Goal: Transaction & Acquisition: Purchase product/service

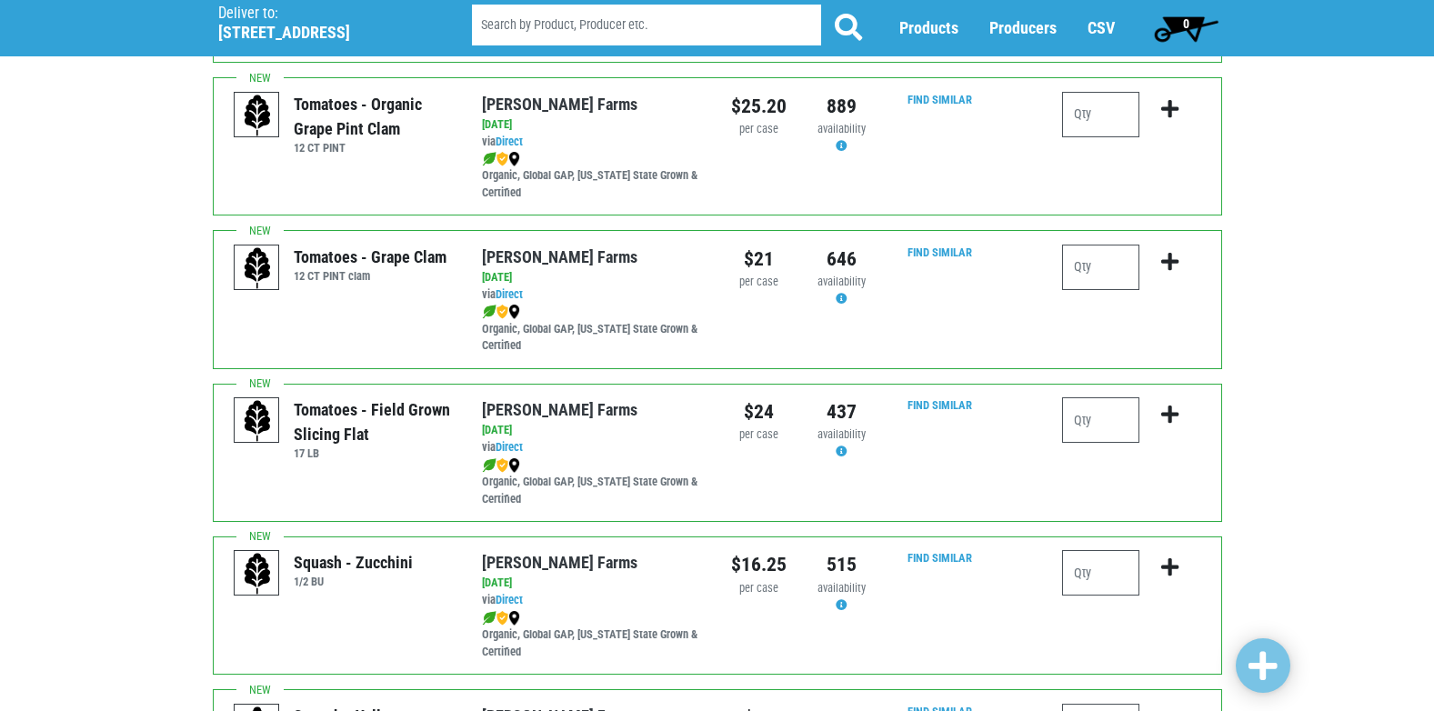
scroll to position [1273, 0]
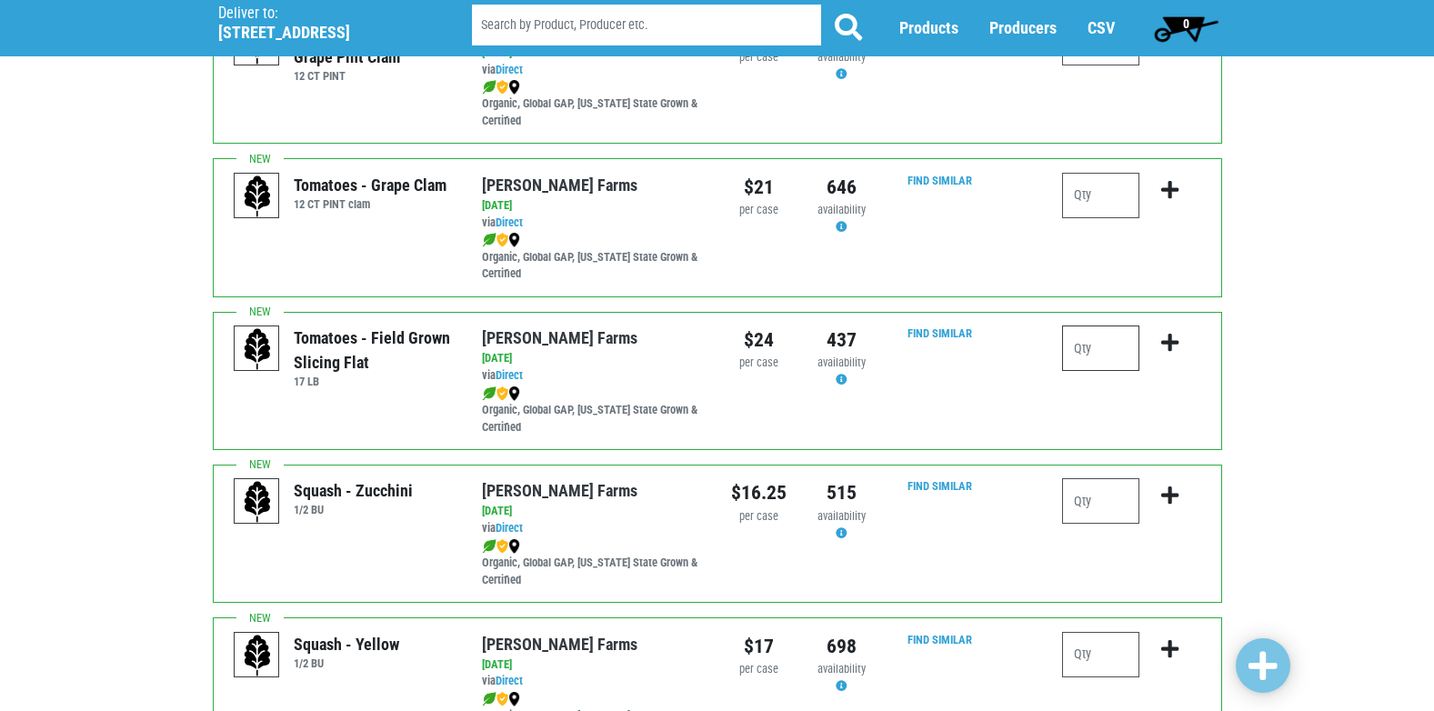
click at [1096, 339] on input "number" at bounding box center [1100, 348] width 77 height 45
type input "1"
click at [1169, 351] on icon "submit" at bounding box center [1169, 343] width 17 height 20
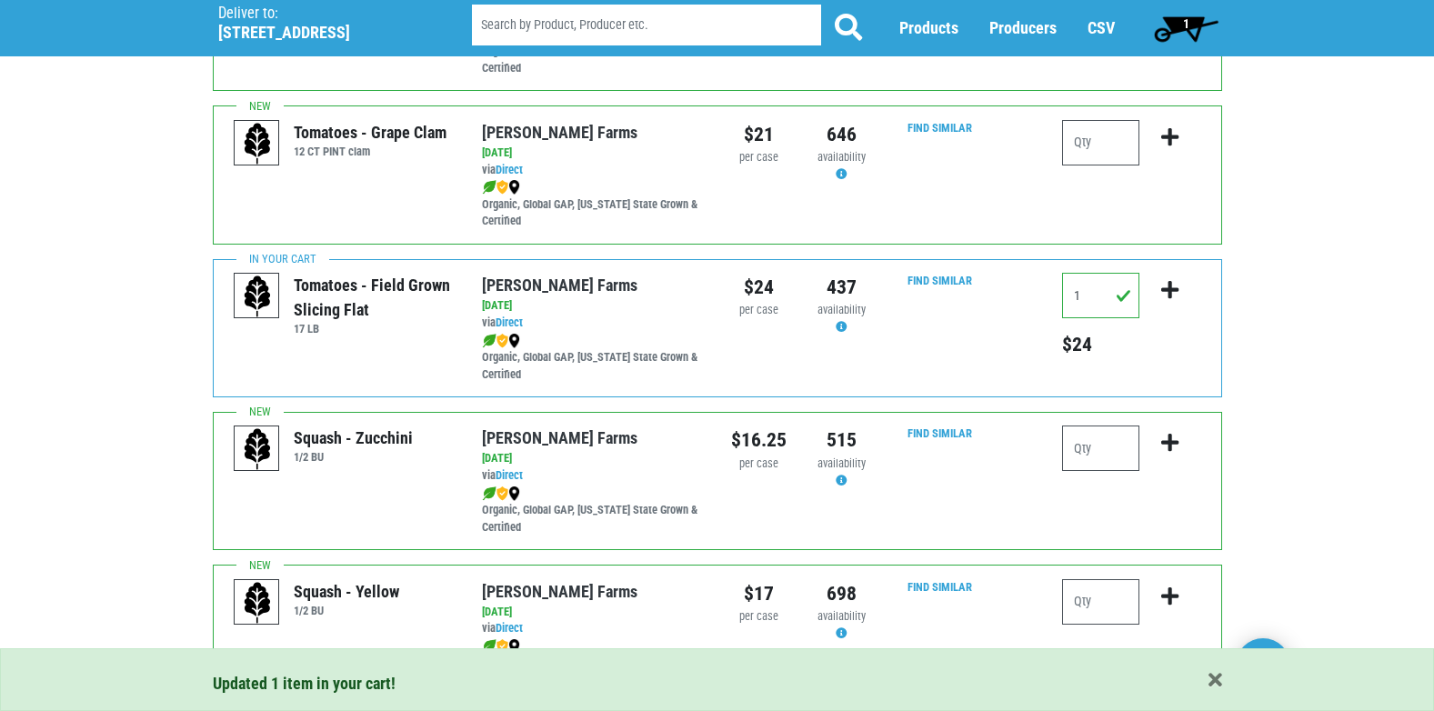
scroll to position [1364, 0]
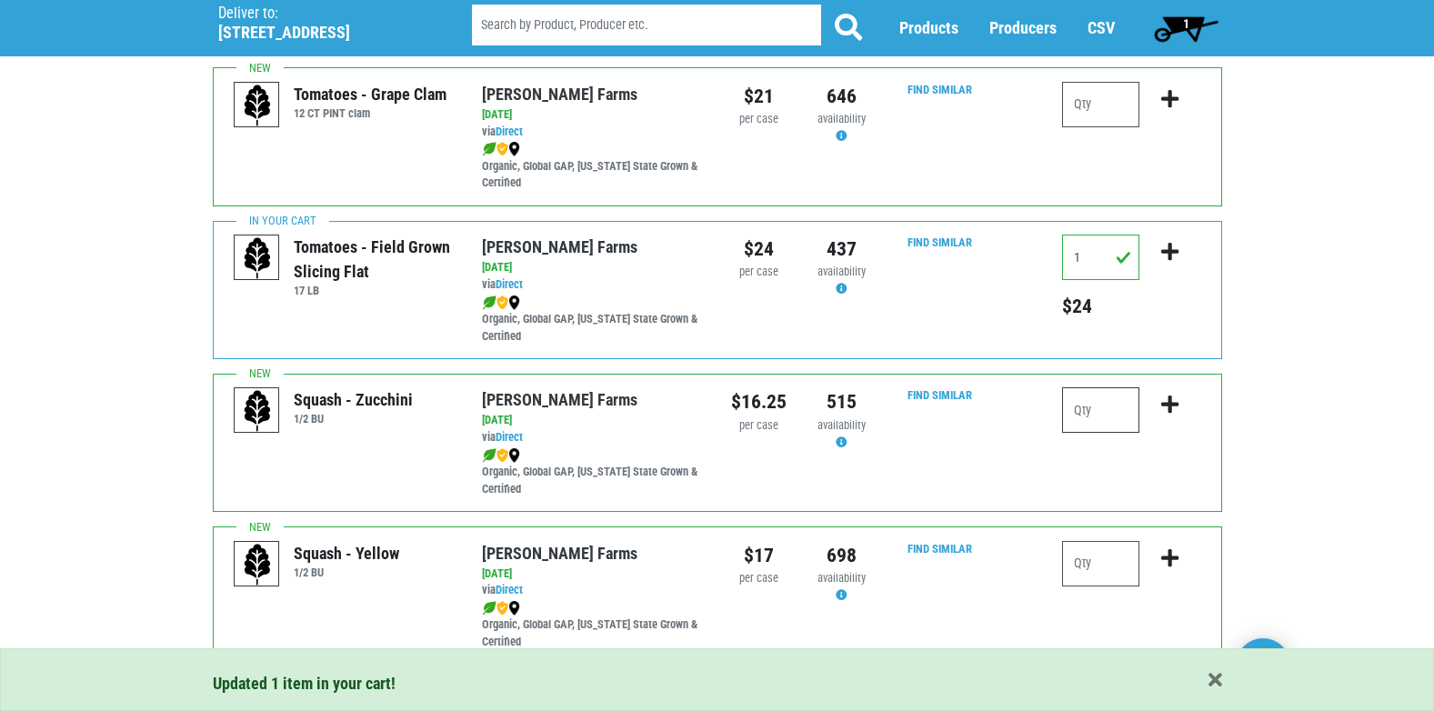
click at [1075, 415] on input "number" at bounding box center [1100, 409] width 77 height 45
type input "1"
click at [1170, 395] on icon "submit" at bounding box center [1169, 405] width 17 height 20
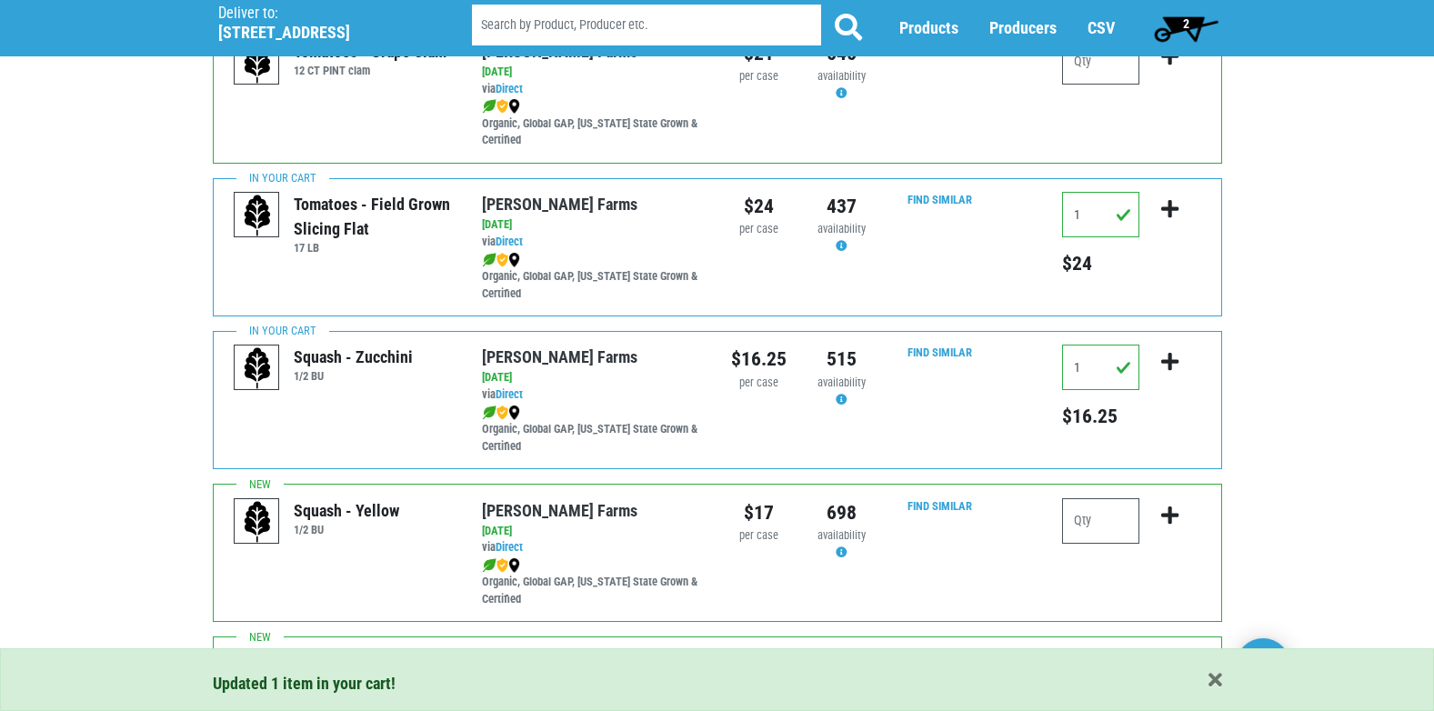
scroll to position [1455, 0]
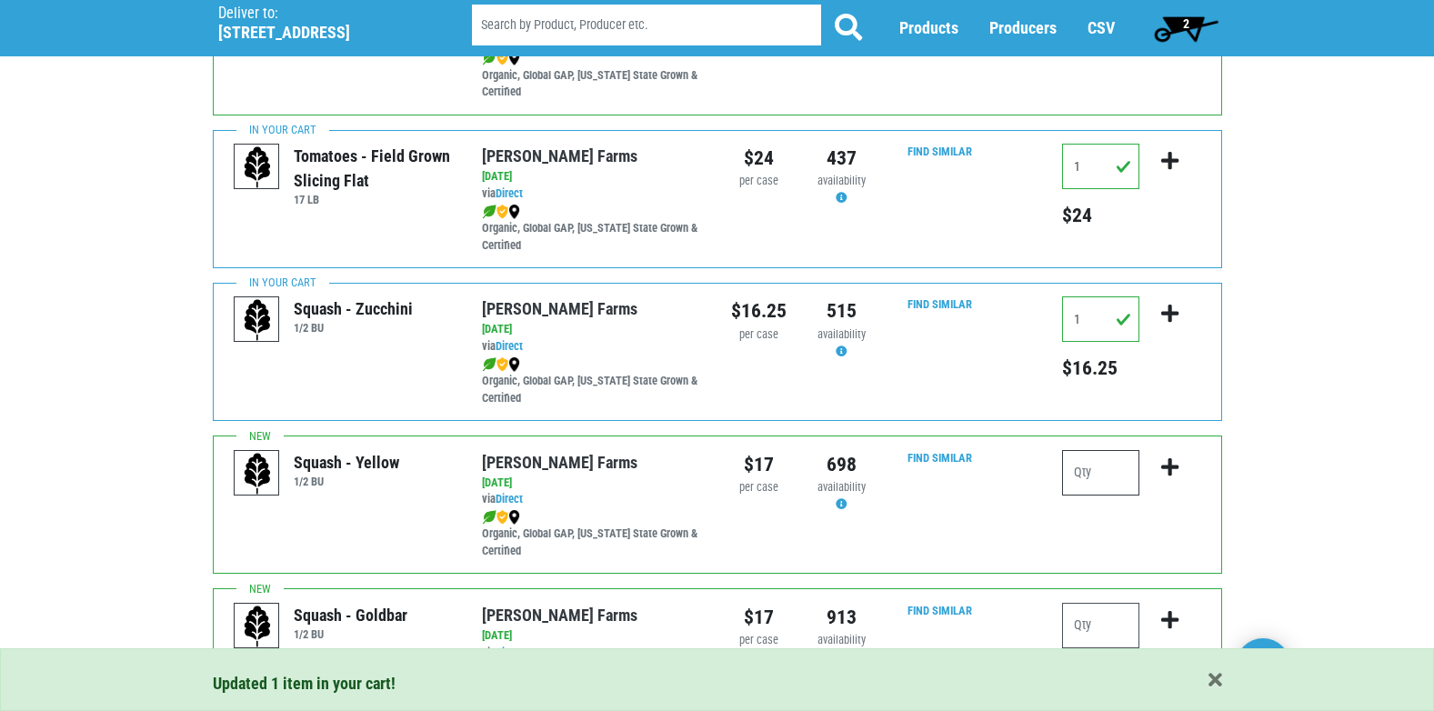
click at [1090, 463] on input "number" at bounding box center [1100, 472] width 77 height 45
type input "1"
click at [1163, 467] on icon "submit" at bounding box center [1169, 467] width 17 height 20
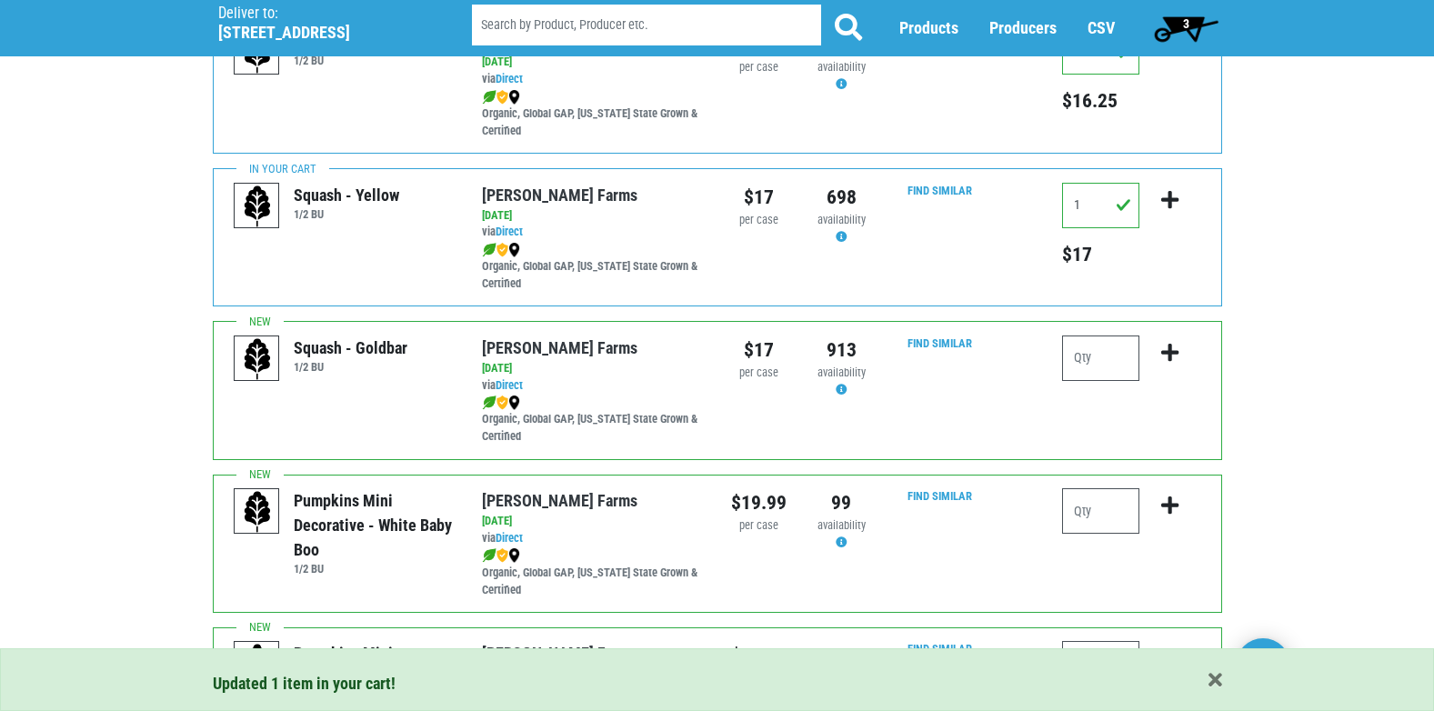
scroll to position [1728, 0]
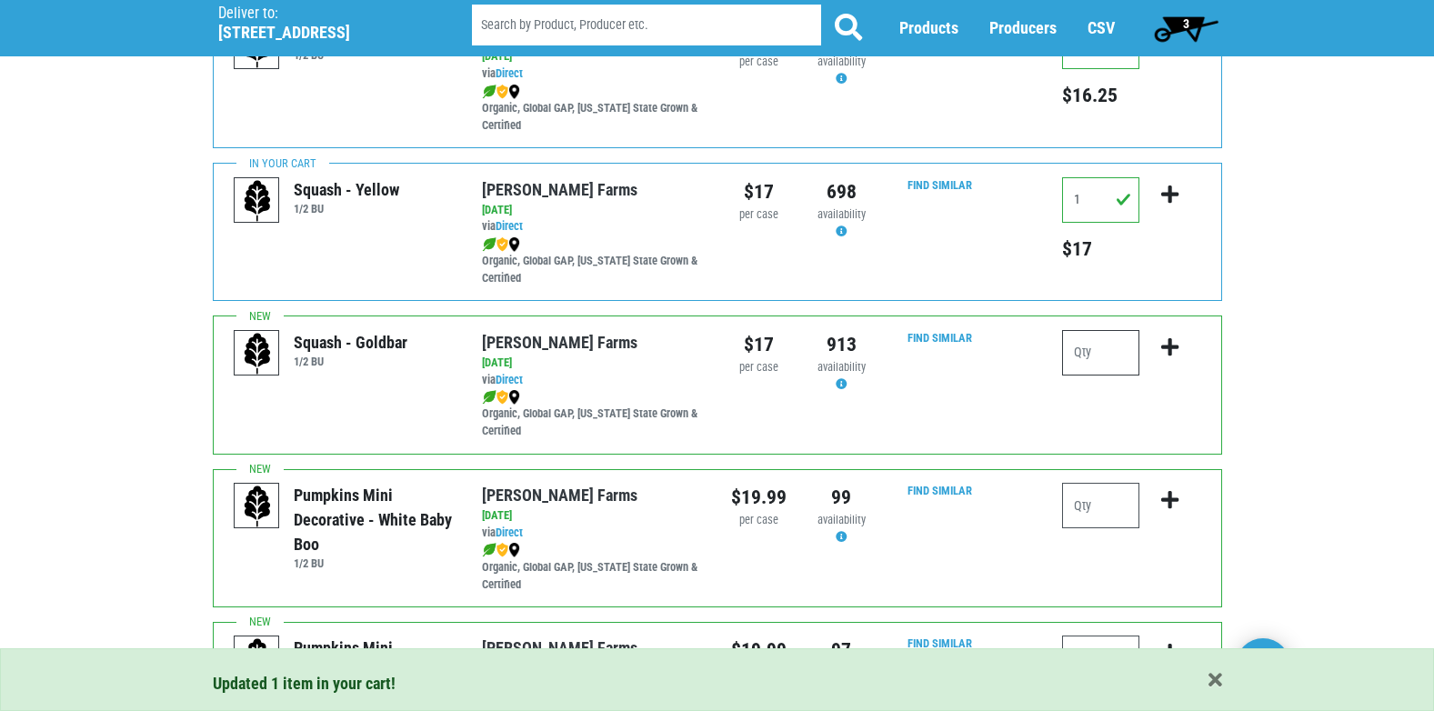
click at [1103, 360] on input "number" at bounding box center [1100, 352] width 77 height 45
type input "1"
click at [1171, 345] on icon "submit" at bounding box center [1169, 347] width 17 height 20
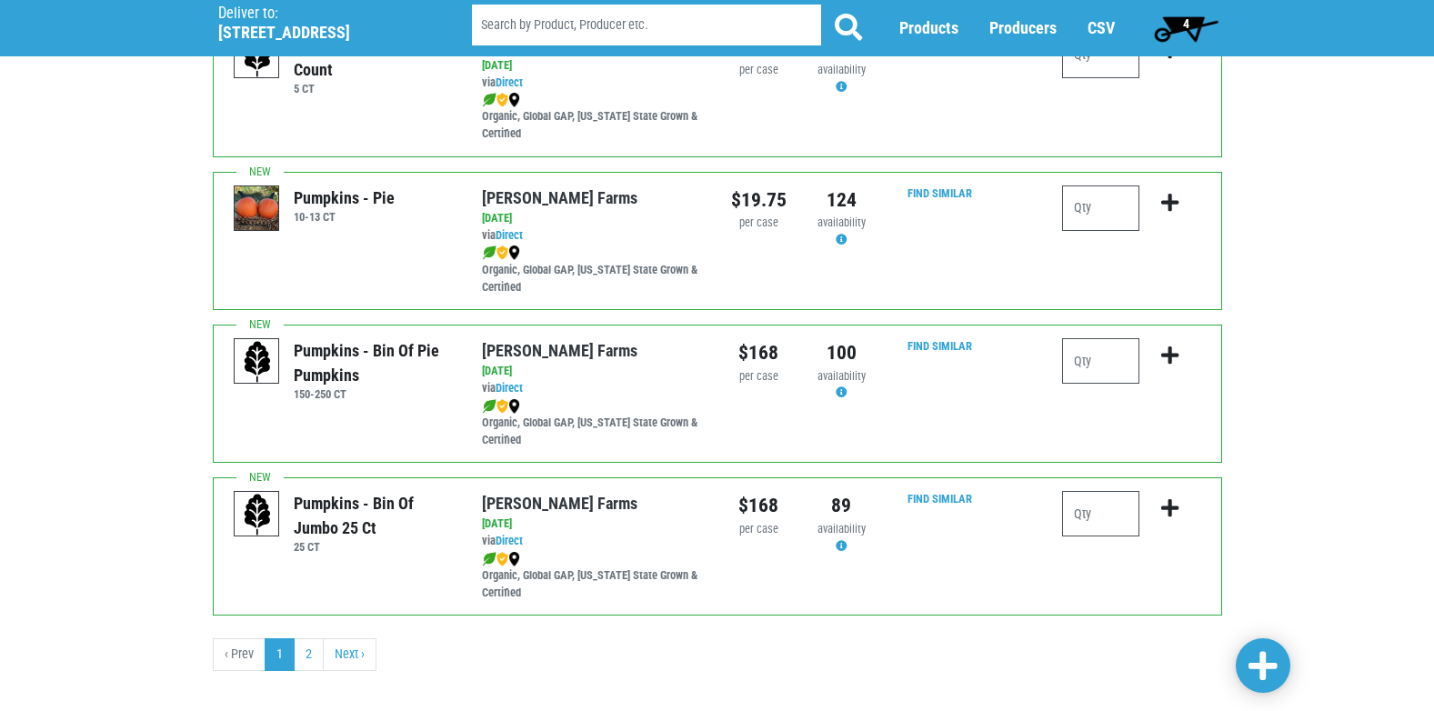
scroll to position [2657, 0]
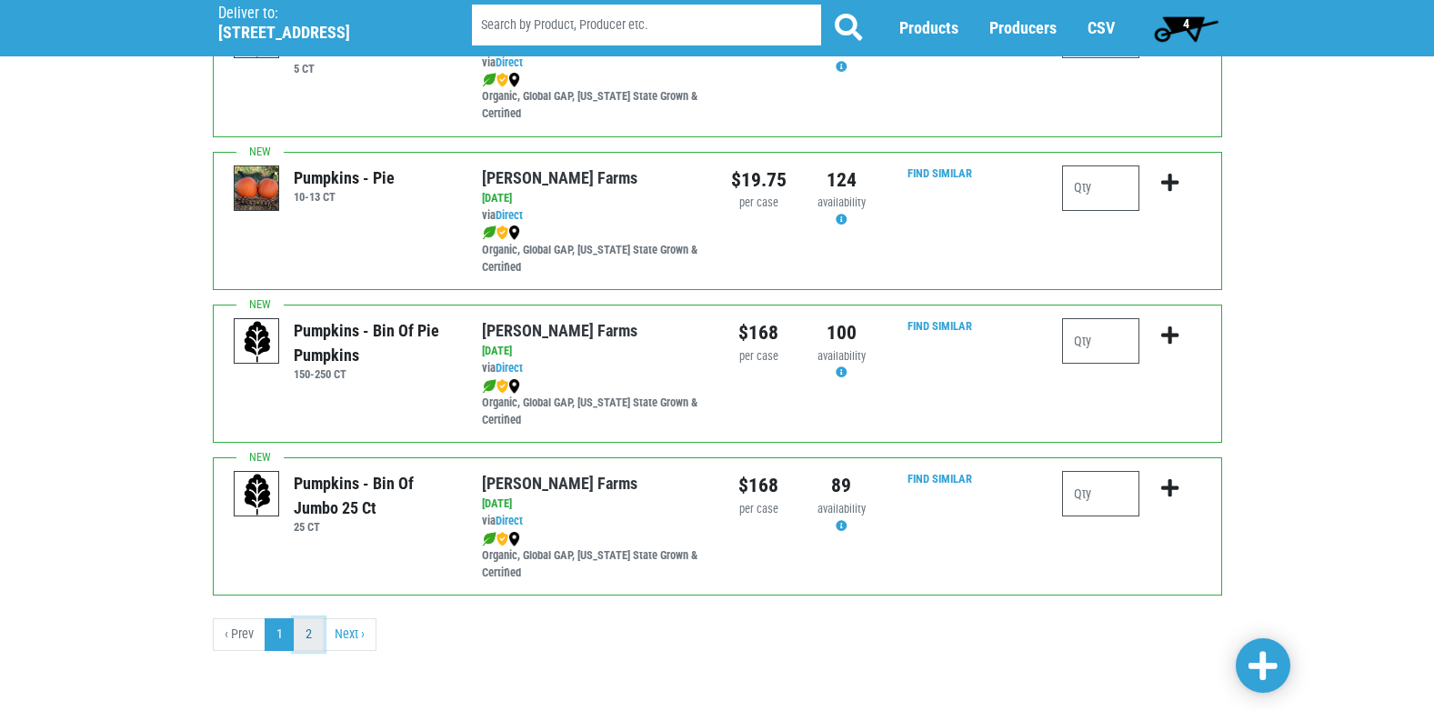
click at [306, 640] on link "2" at bounding box center [309, 634] width 30 height 33
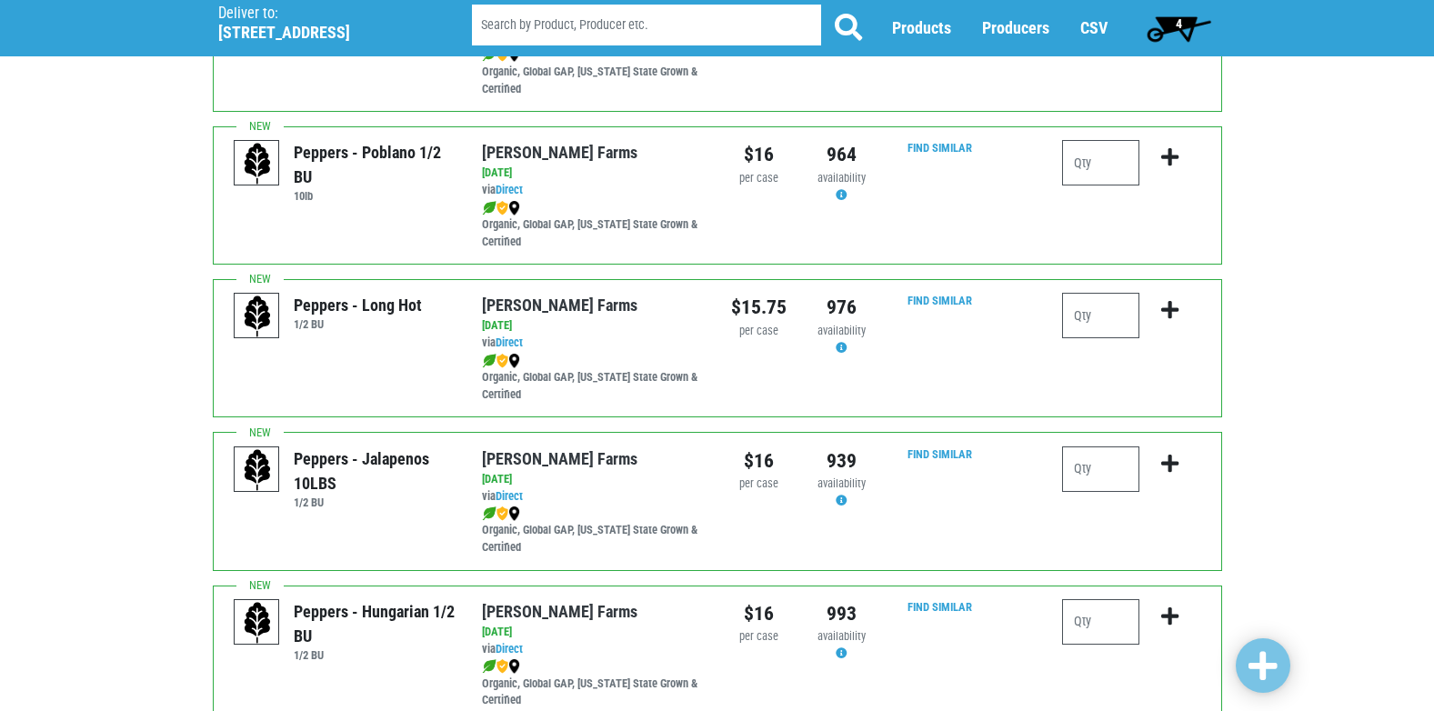
scroll to position [273, 0]
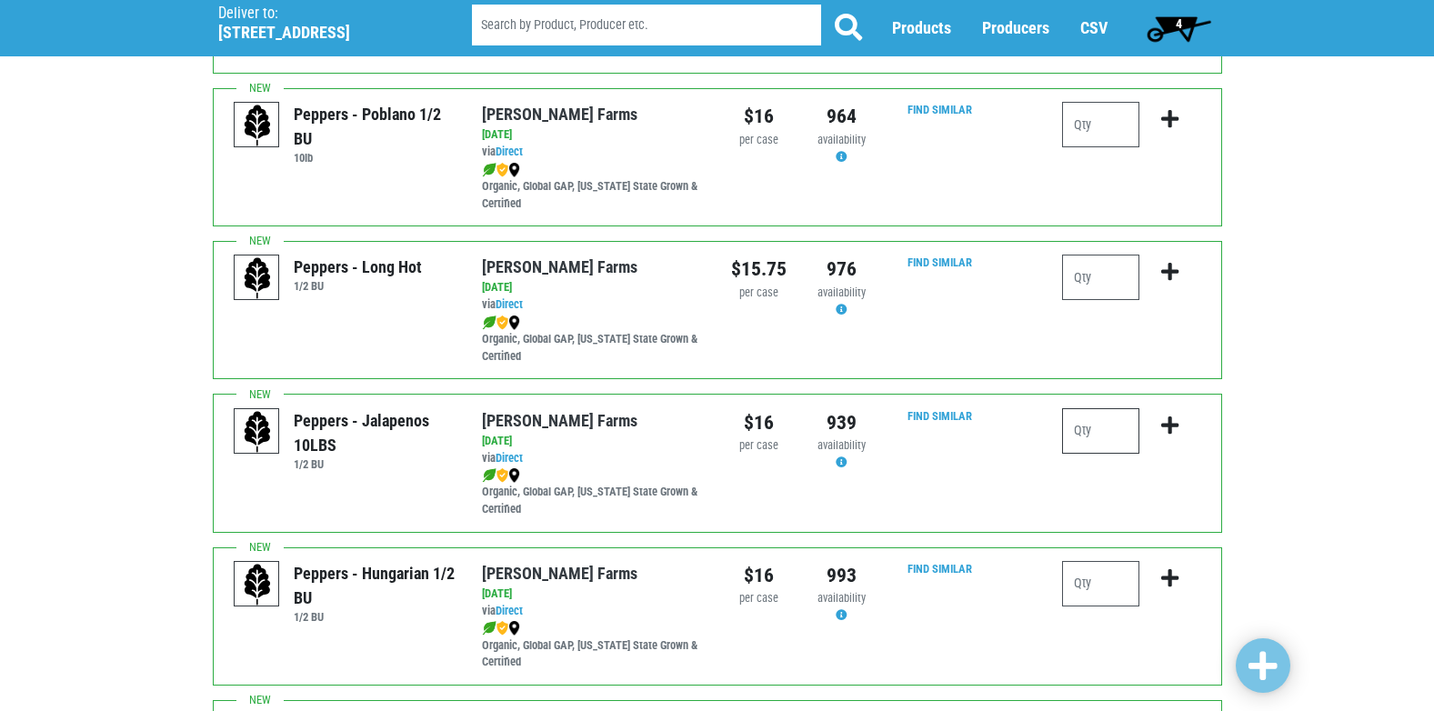
click at [1079, 448] on input "number" at bounding box center [1100, 430] width 77 height 45
type input "1"
click at [1175, 424] on icon "submit" at bounding box center [1169, 426] width 17 height 20
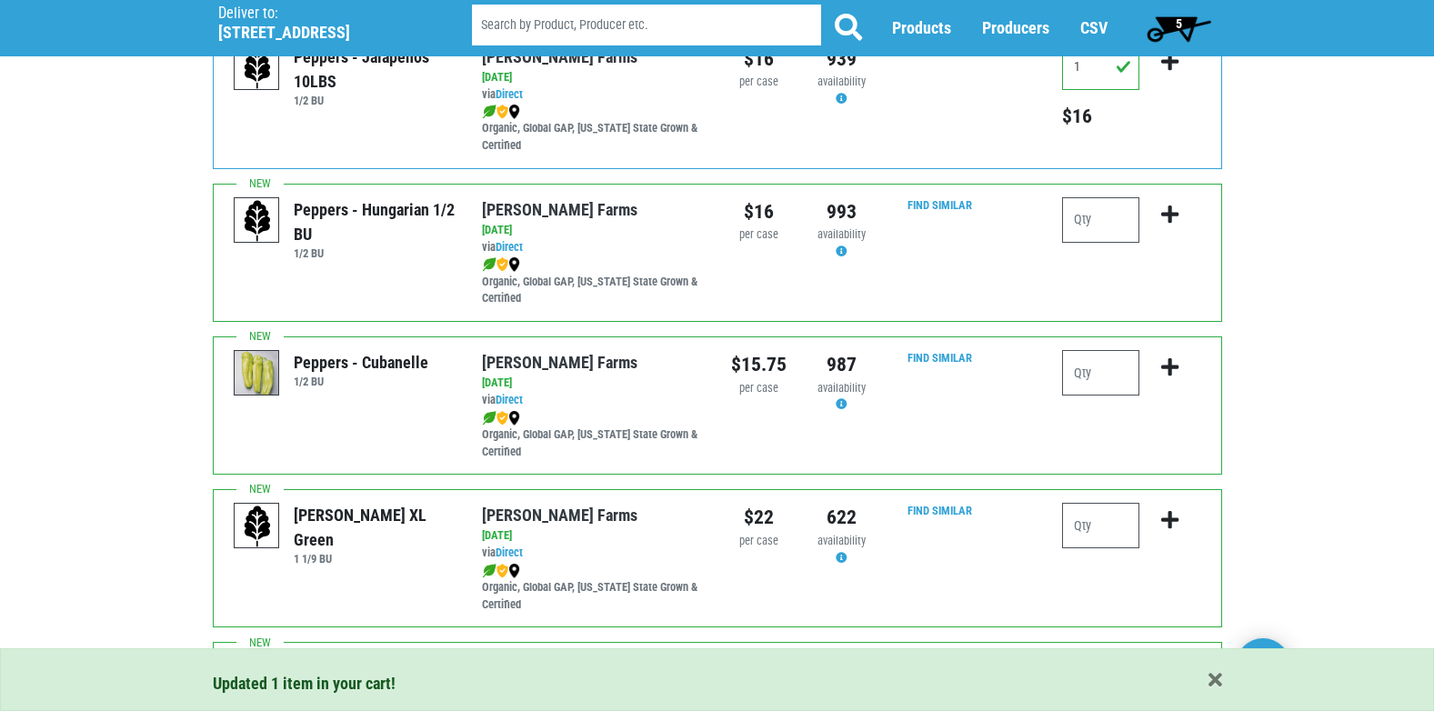
scroll to position [728, 0]
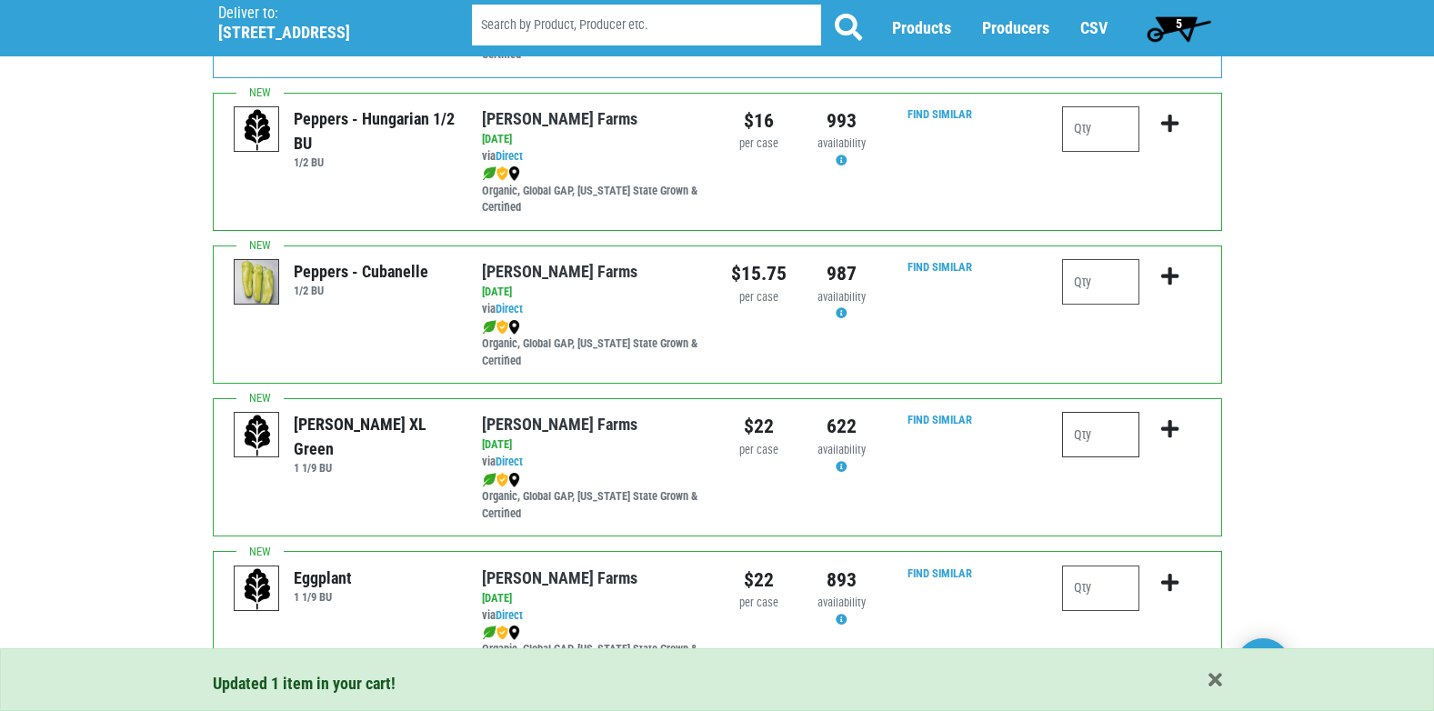
click at [1102, 446] on input "number" at bounding box center [1100, 434] width 77 height 45
type input "1"
click at [1170, 427] on icon "submit" at bounding box center [1169, 429] width 17 height 20
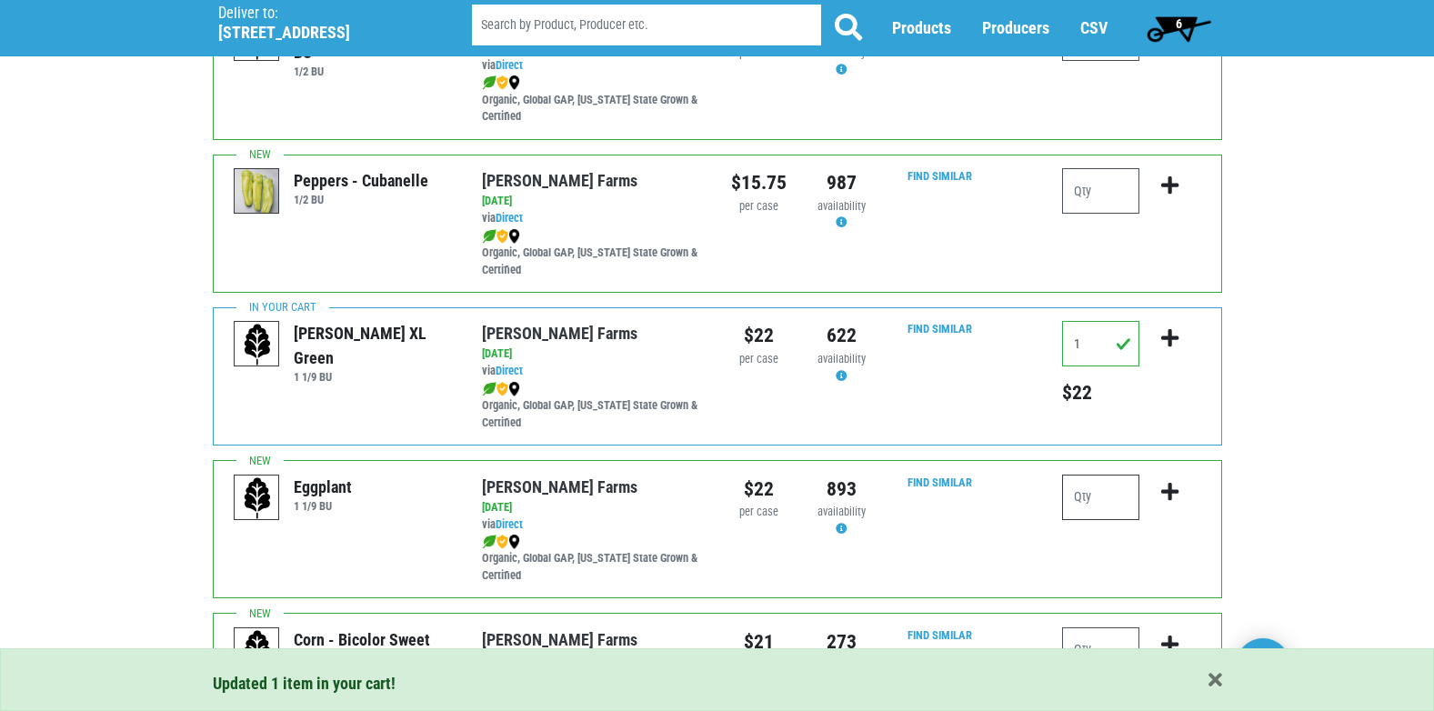
click at [1089, 512] on input "number" at bounding box center [1100, 497] width 77 height 45
type input "1"
click at [1174, 490] on icon "submit" at bounding box center [1169, 492] width 17 height 20
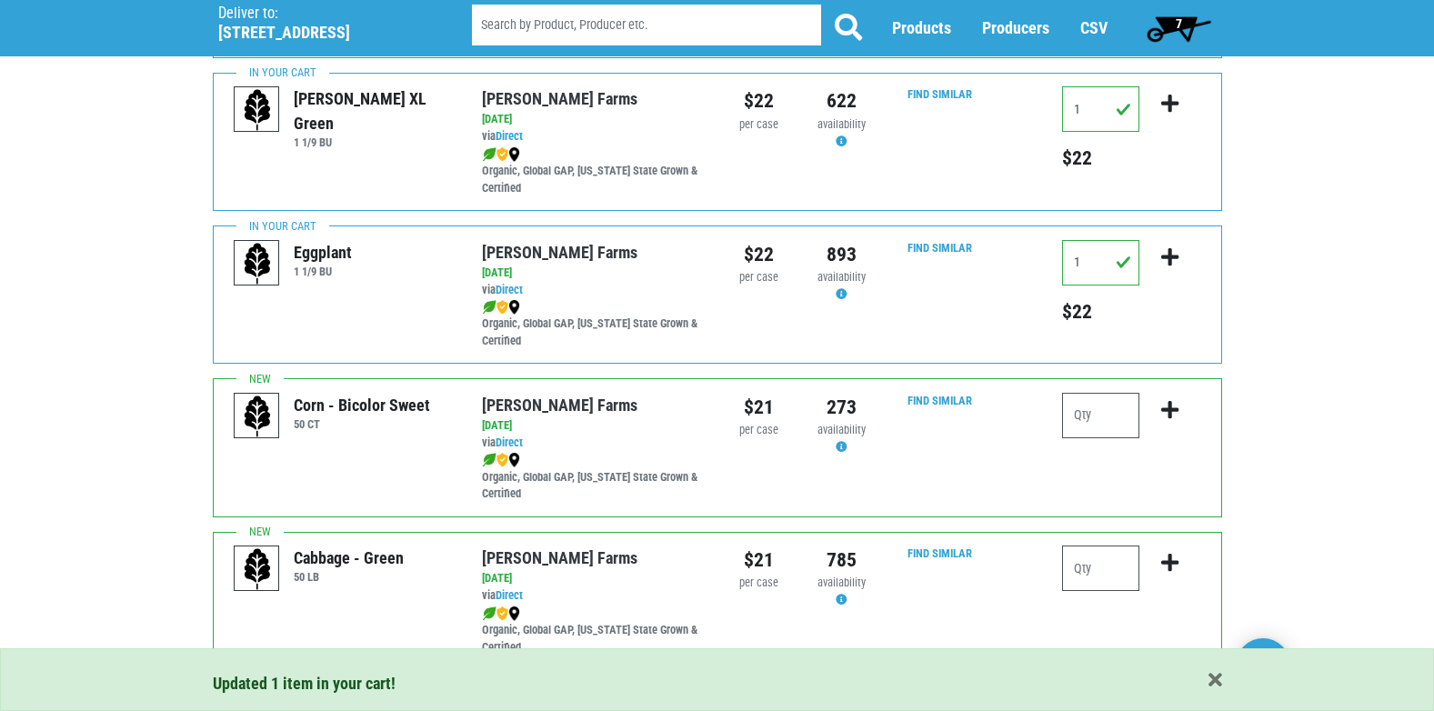
scroll to position [1091, 0]
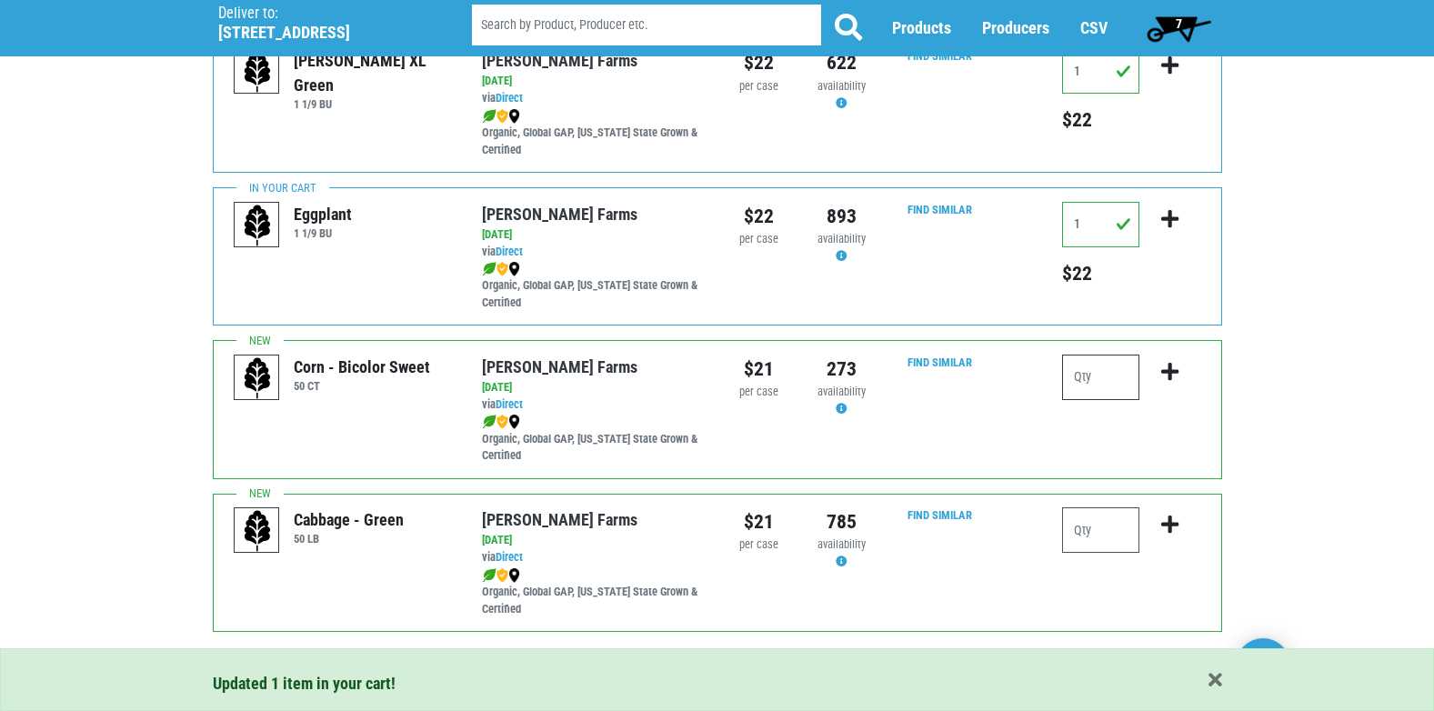
click at [1113, 387] on input "number" at bounding box center [1100, 377] width 77 height 45
type input "6"
click at [1170, 370] on icon "submit" at bounding box center [1169, 372] width 17 height 20
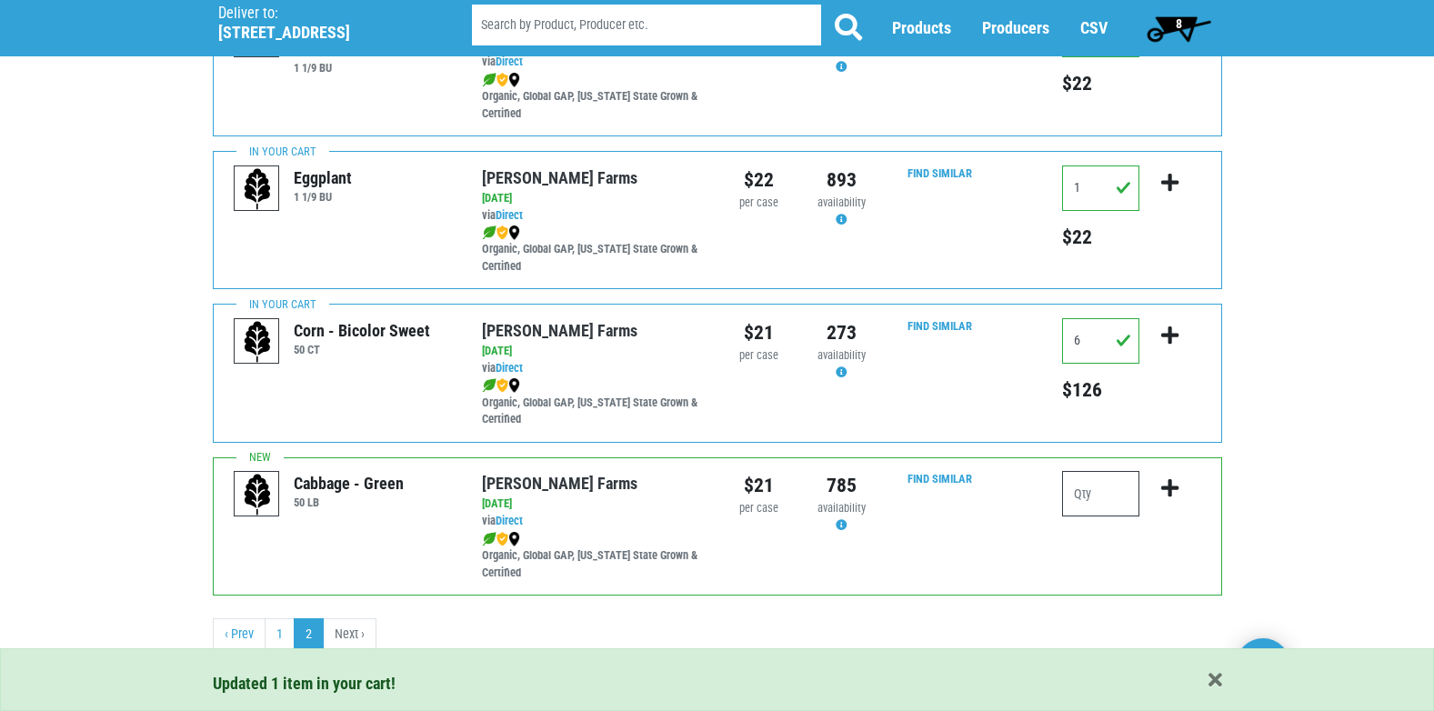
click at [1109, 488] on input "number" at bounding box center [1100, 493] width 77 height 45
type input "1"
click at [1170, 488] on icon "submit" at bounding box center [1169, 488] width 17 height 20
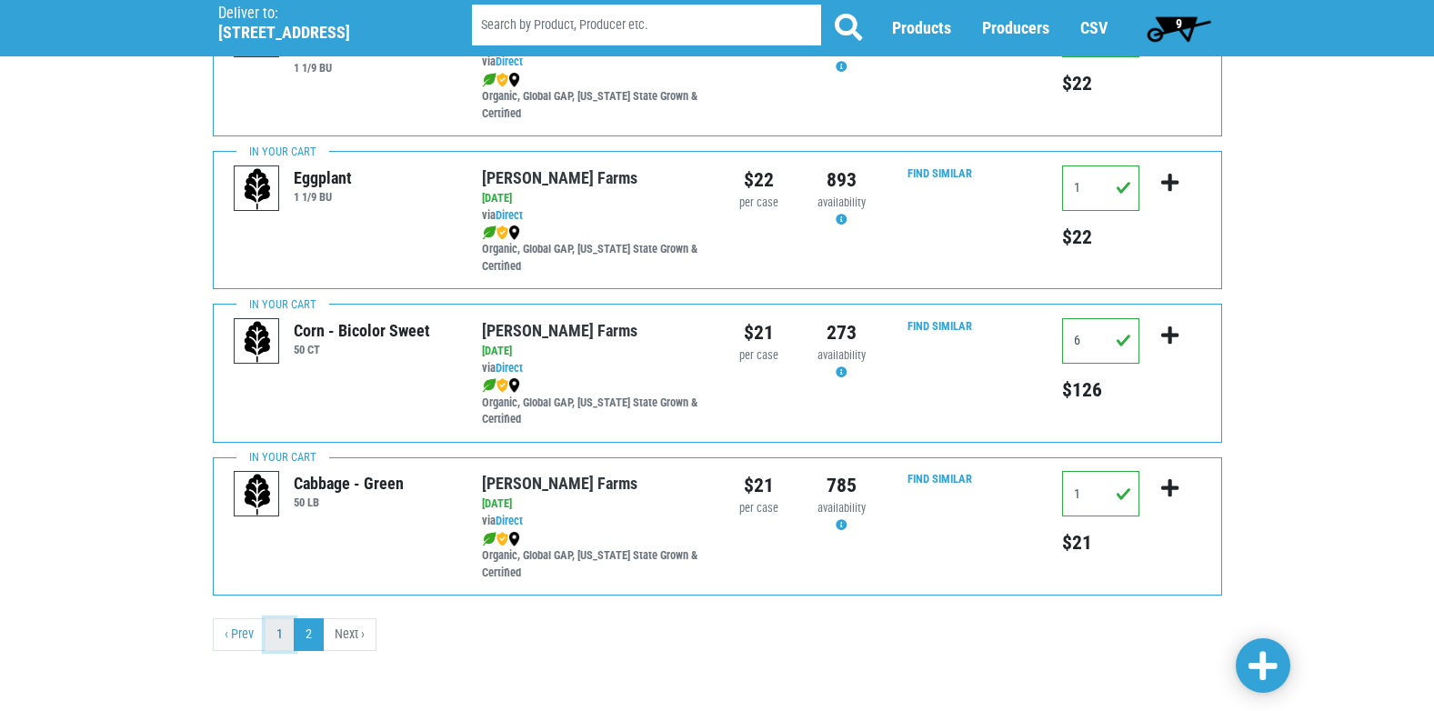
click at [286, 644] on link "1" at bounding box center [280, 634] width 30 height 33
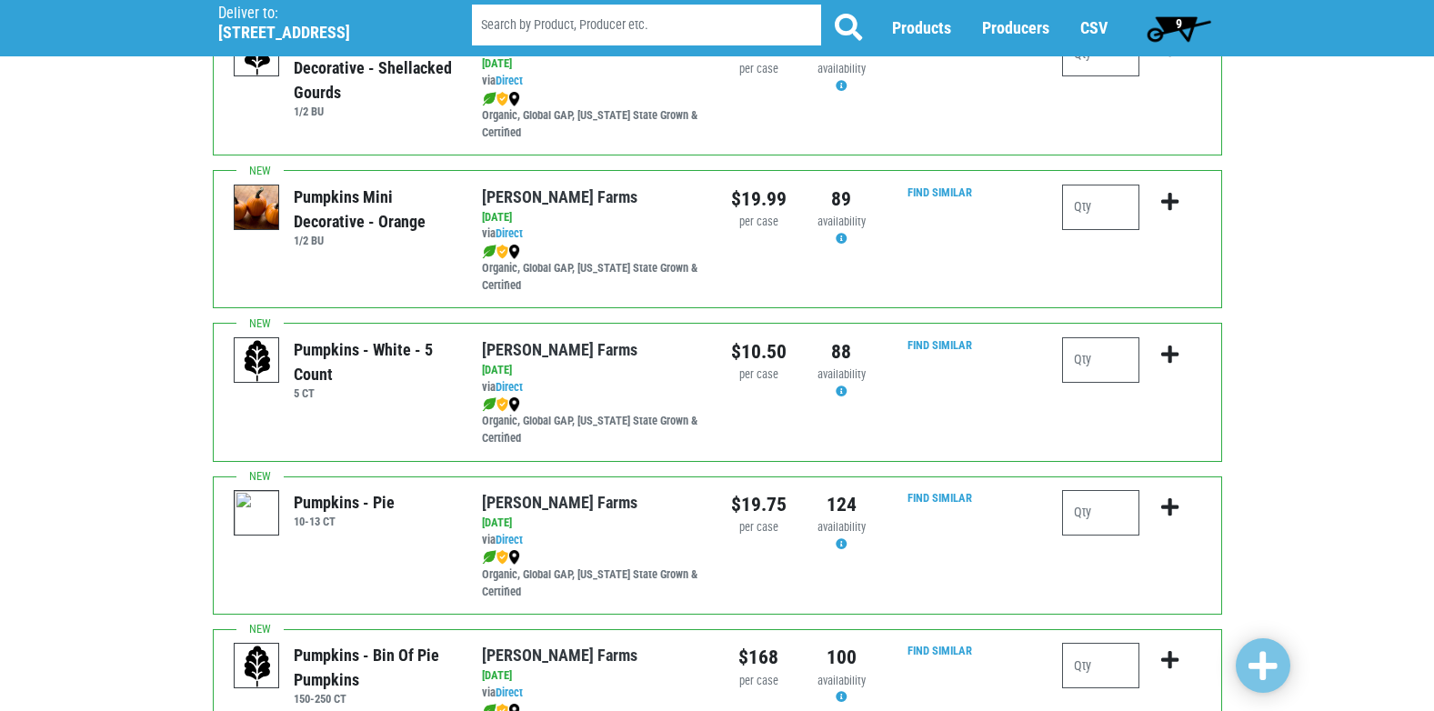
scroll to position [2379, 0]
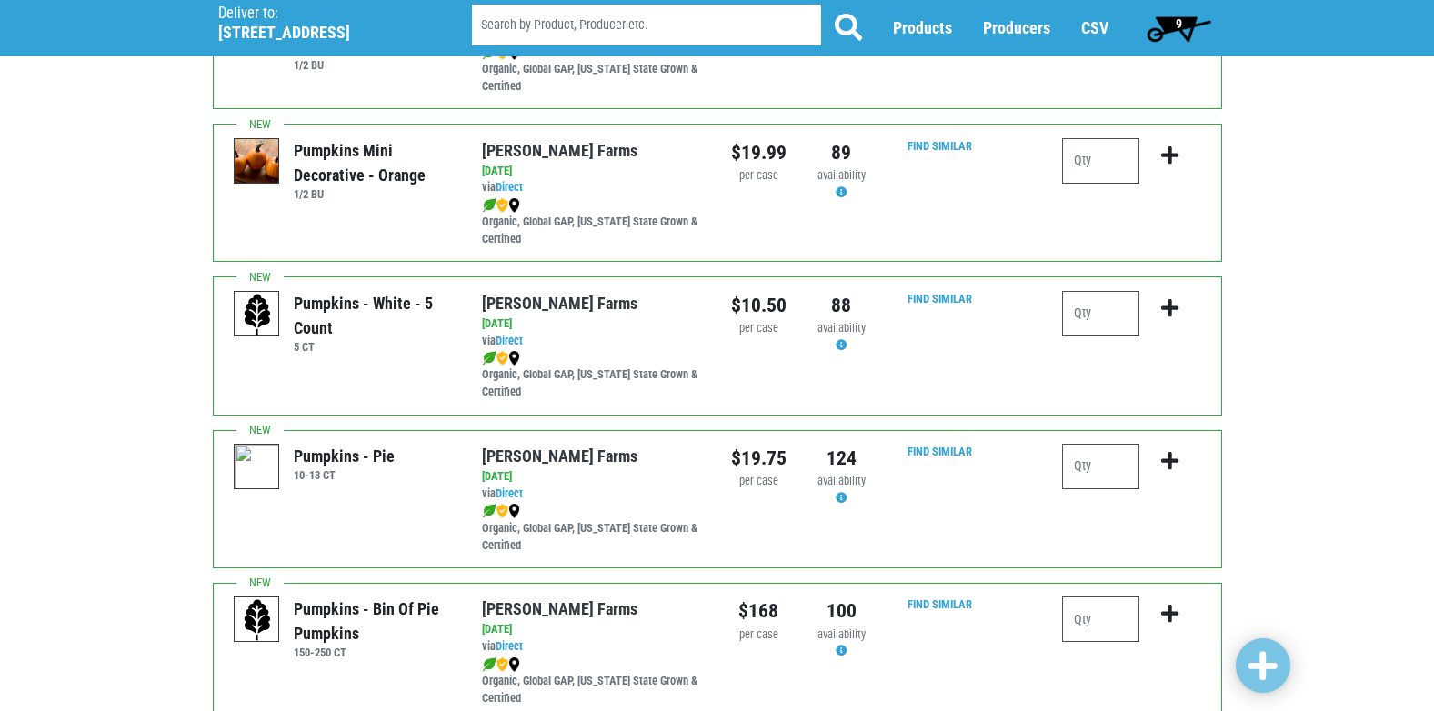
click at [1175, 36] on span "9" at bounding box center [1179, 28] width 81 height 36
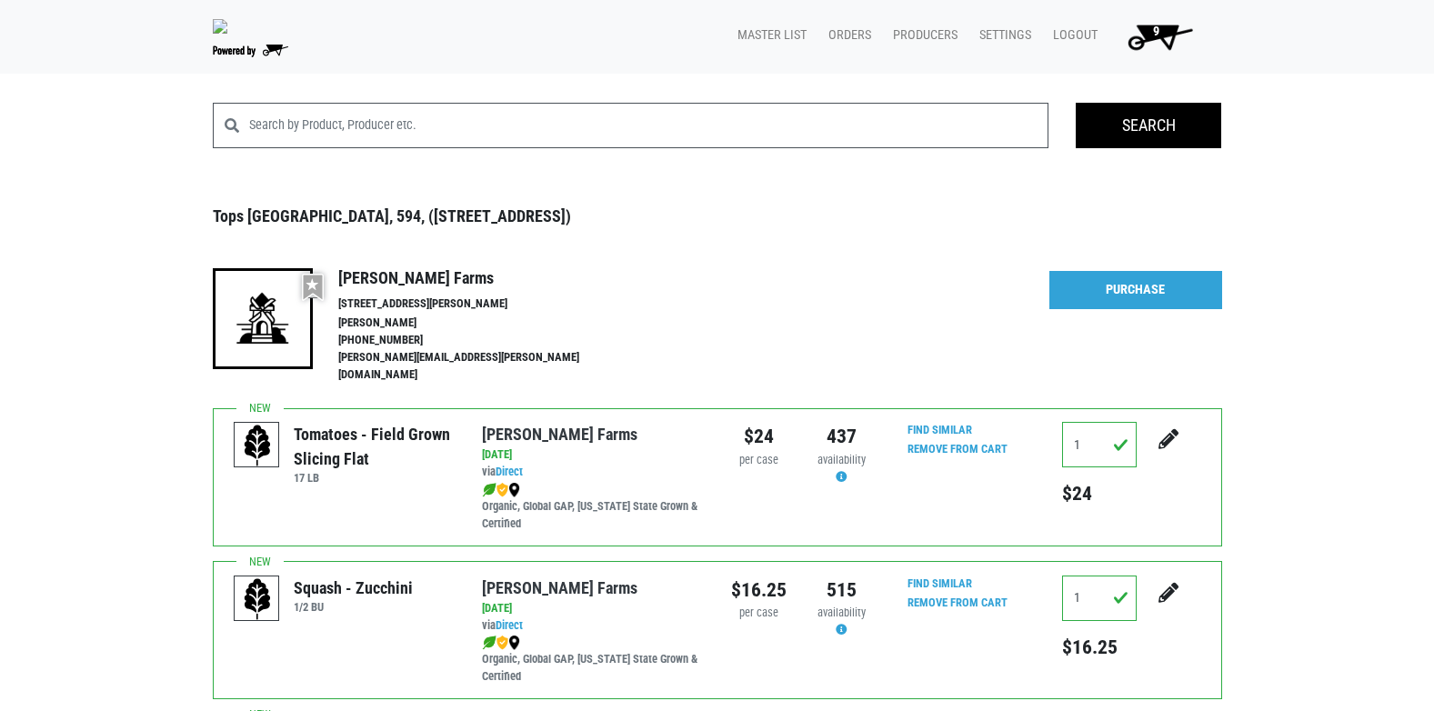
click at [1111, 285] on div "More Details Hide Details [GEOGRAPHIC_DATA]" at bounding box center [1135, 326] width 173 height 117
click at [1111, 287] on link "Purchase" at bounding box center [1135, 290] width 173 height 38
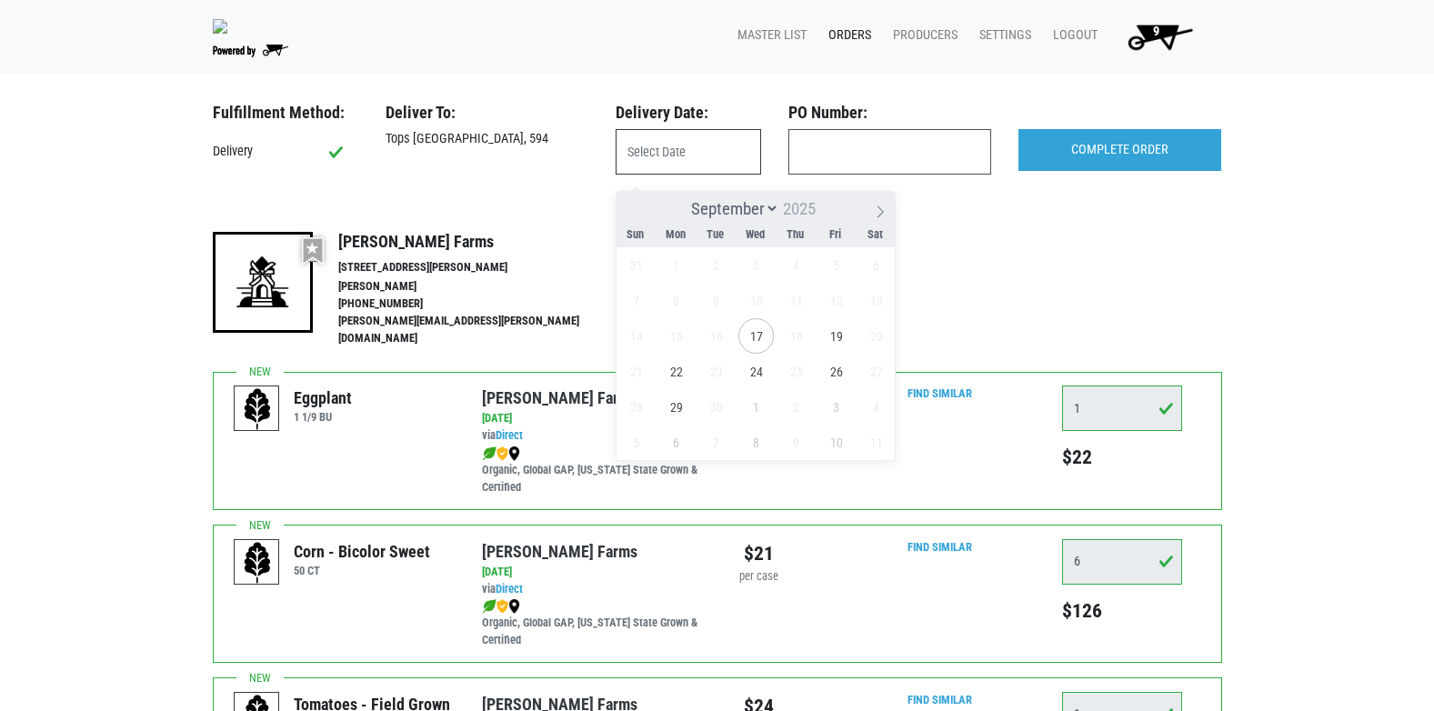
click at [640, 146] on input "text" at bounding box center [689, 151] width 146 height 45
click at [756, 335] on span "17" at bounding box center [755, 335] width 35 height 35
type input "[DATE]"
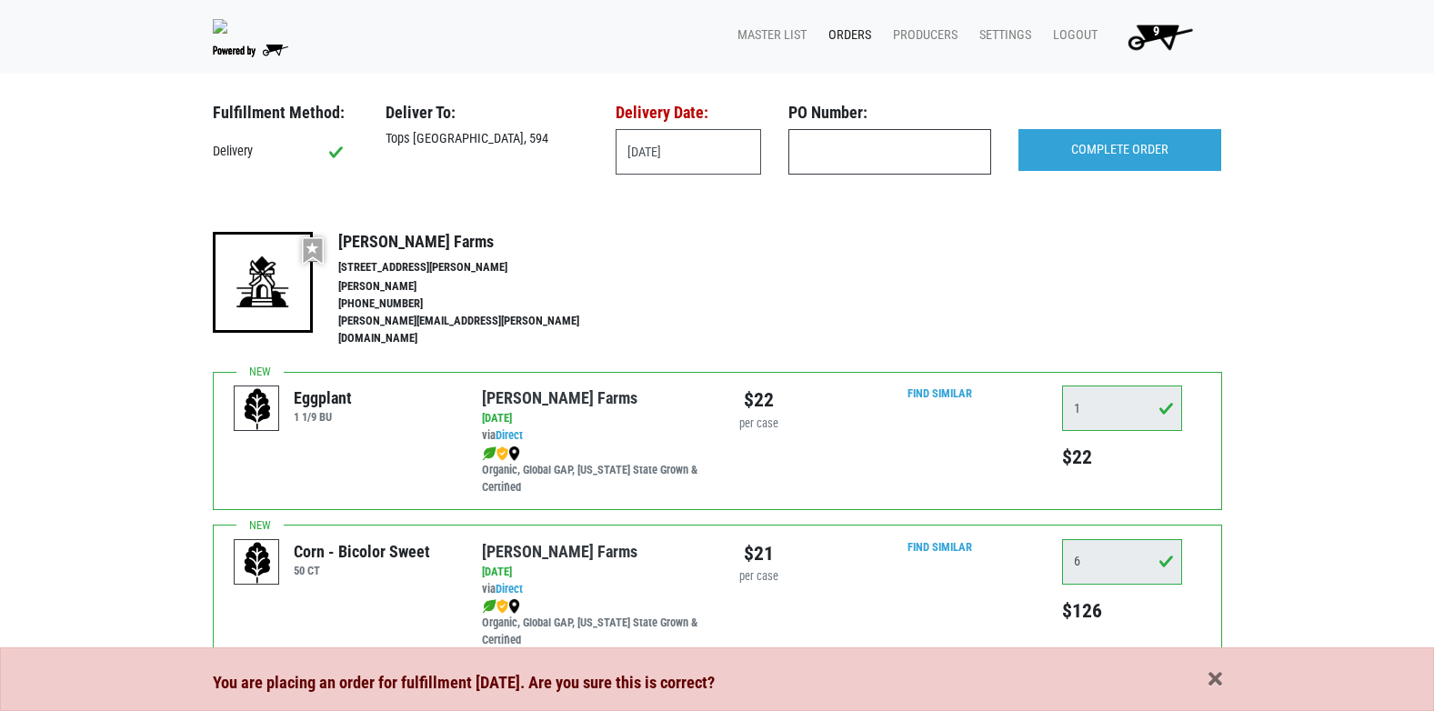
click at [845, 166] on input "text" at bounding box center [889, 151] width 203 height 45
type input "594"
click at [1121, 160] on input "COMPLETE ORDER" at bounding box center [1120, 150] width 203 height 42
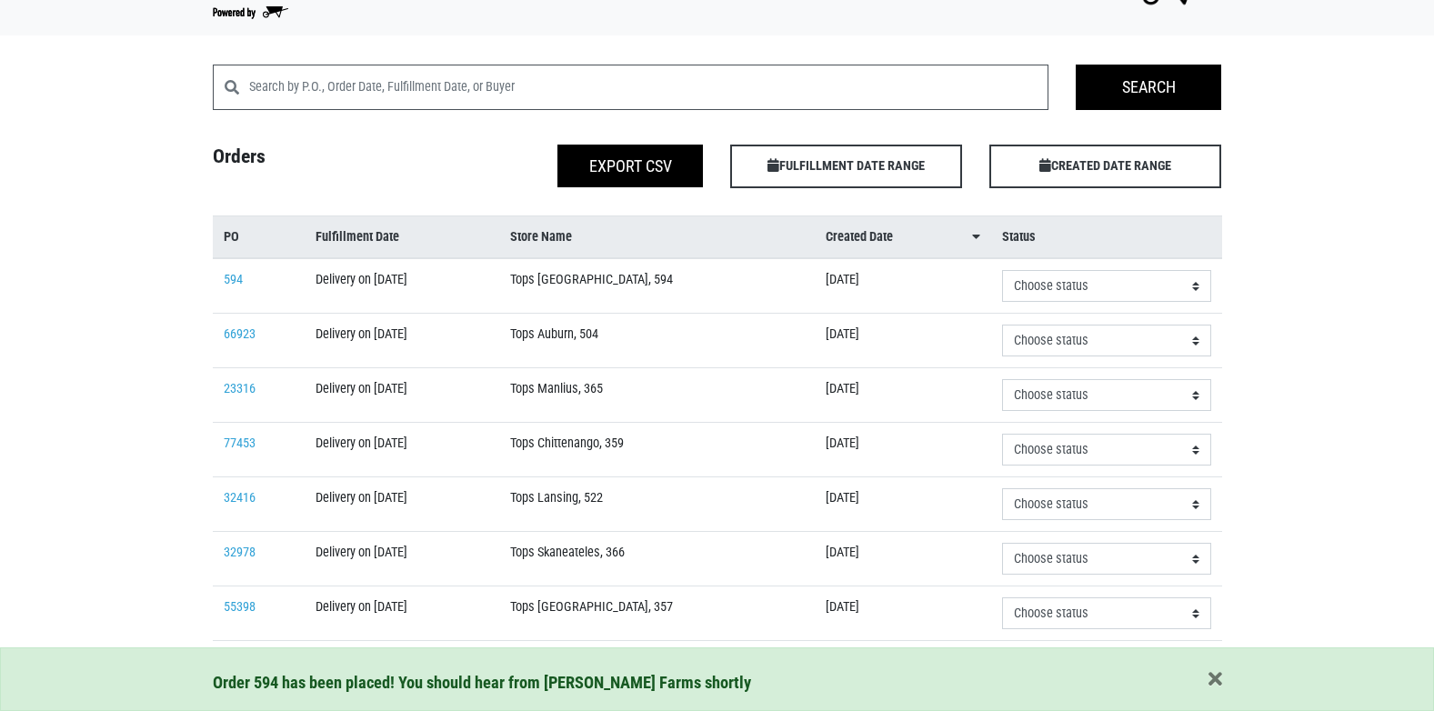
scroll to position [91, 0]
